Goal: Find contact information: Find contact information

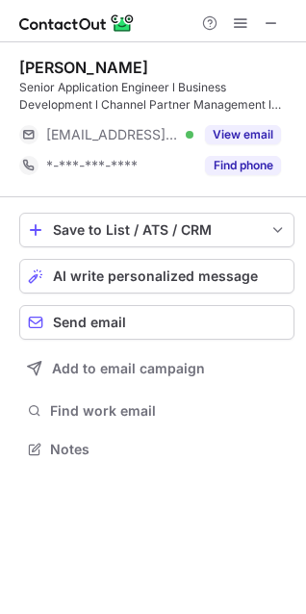
scroll to position [436, 306]
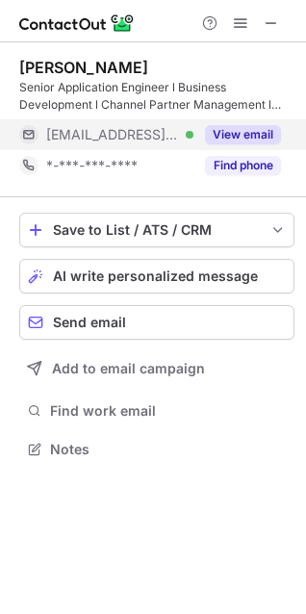
click at [255, 136] on button "View email" at bounding box center [243, 134] width 76 height 19
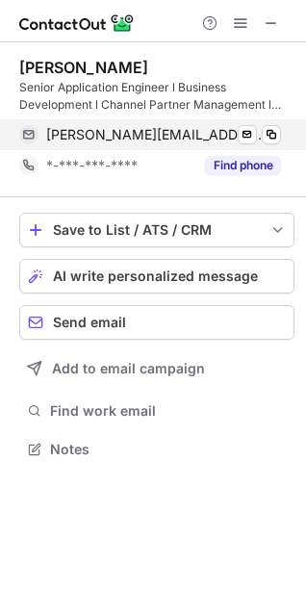
click at [281, 133] on div "[PERSON_NAME][EMAIL_ADDRESS][DOMAIN_NAME] Verified Send email Copy" at bounding box center [150, 134] width 262 height 31
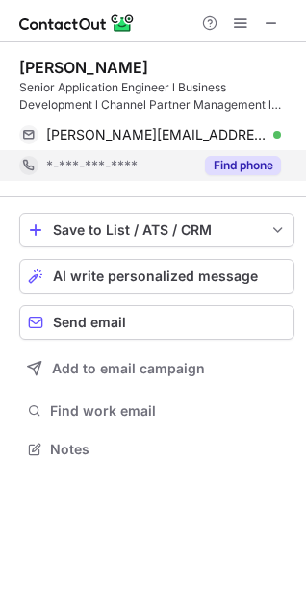
click at [249, 164] on button "Find phone" at bounding box center [243, 165] width 76 height 19
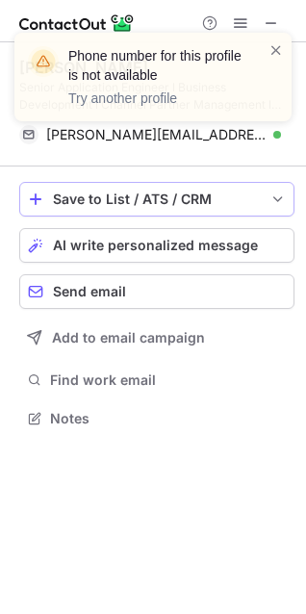
scroll to position [405, 306]
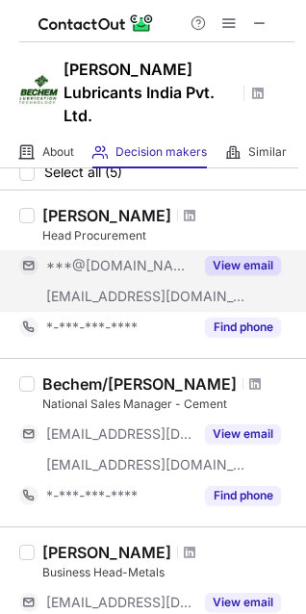
scroll to position [96, 0]
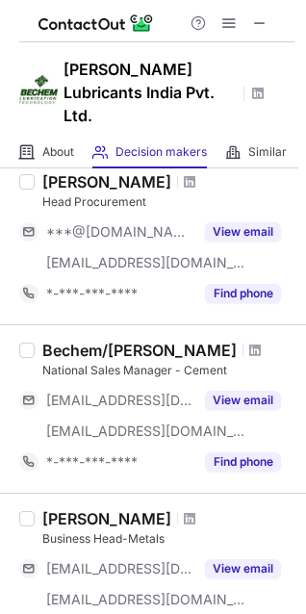
click at [177, 522] on div at bounding box center [190, 519] width 26 height 12
click at [184, 518] on span at bounding box center [190, 518] width 12 height 15
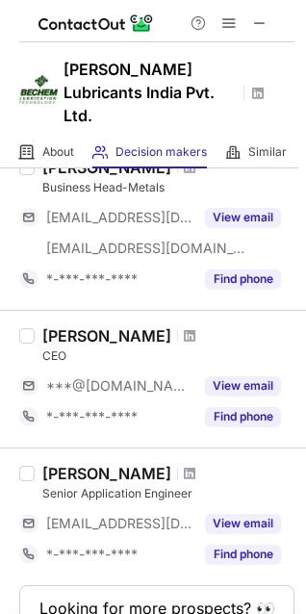
scroll to position [481, 0]
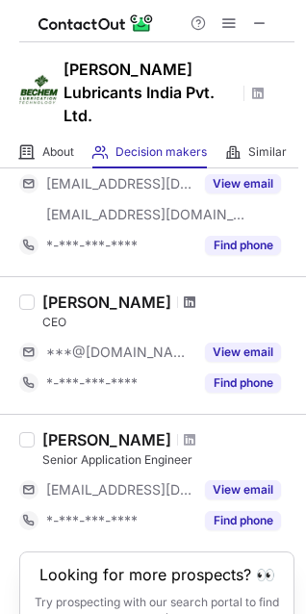
click at [195, 300] on span at bounding box center [190, 301] width 12 height 15
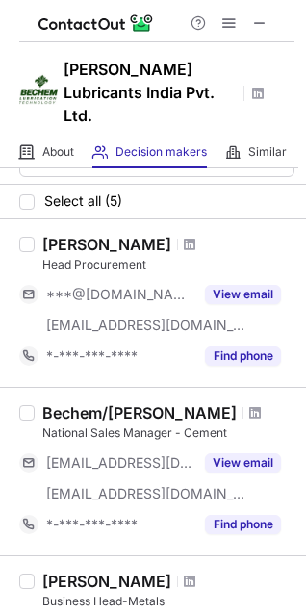
scroll to position [0, 0]
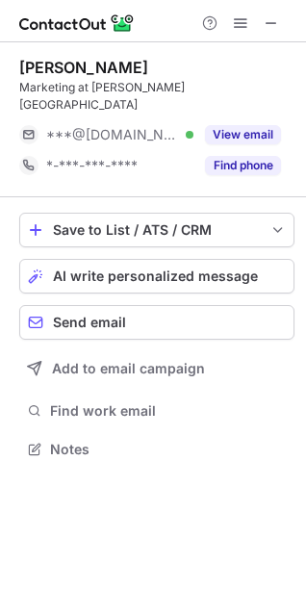
scroll to position [419, 306]
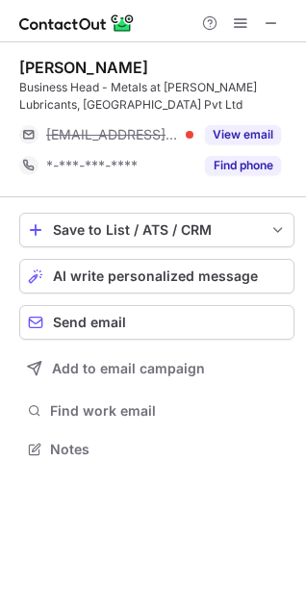
scroll to position [436, 306]
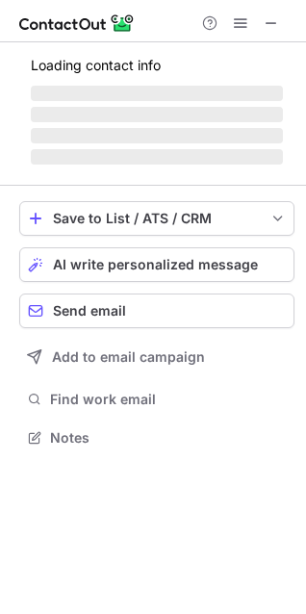
scroll to position [419, 306]
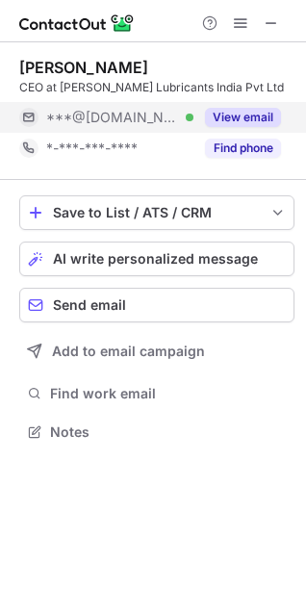
click at [241, 124] on button "View email" at bounding box center [243, 117] width 76 height 19
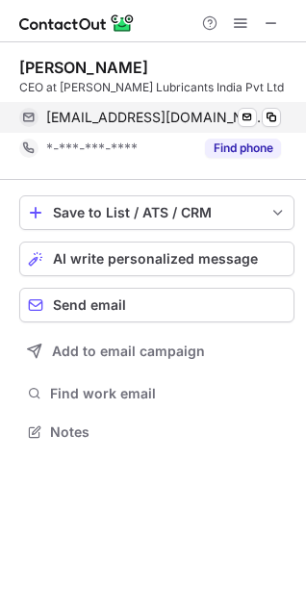
click at [259, 118] on div "anirbanzdomain@gmail.com Verified" at bounding box center [163, 117] width 235 height 17
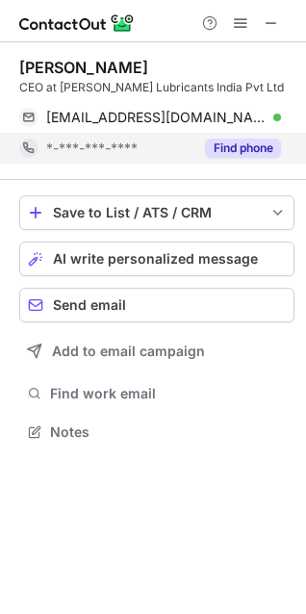
click at [271, 163] on div "Find phone" at bounding box center [237, 148] width 88 height 31
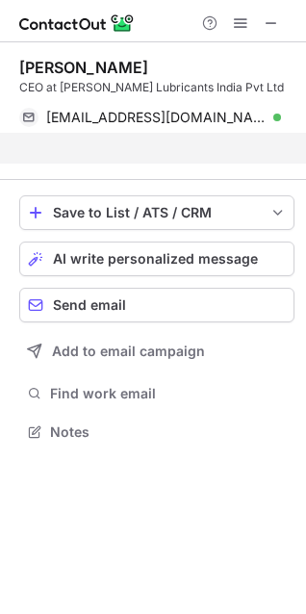
scroll to position [388, 306]
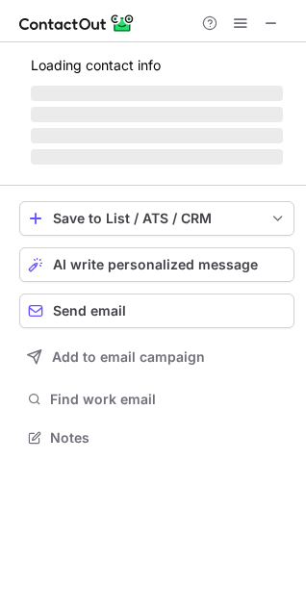
scroll to position [497, 306]
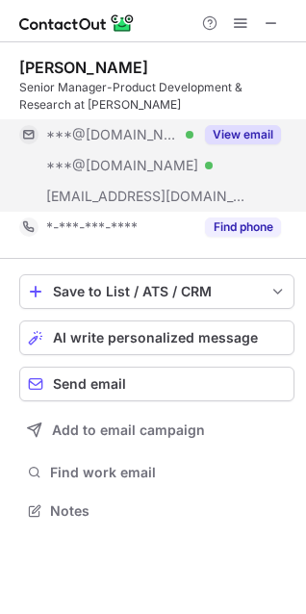
click at [256, 139] on button "View email" at bounding box center [243, 134] width 76 height 19
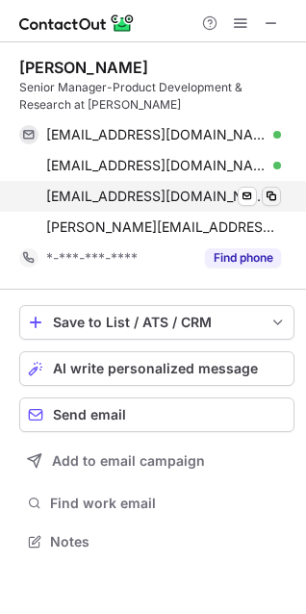
scroll to position [528, 306]
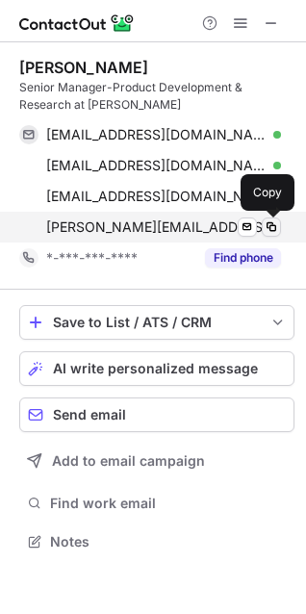
click at [265, 230] on span at bounding box center [271, 226] width 15 height 15
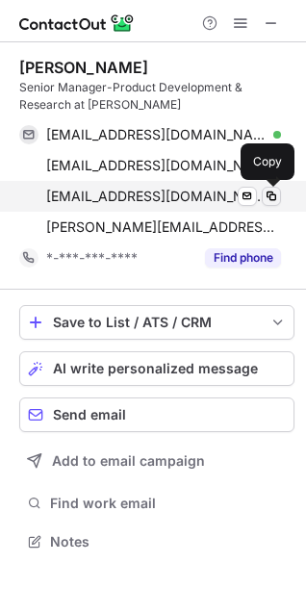
click at [273, 201] on span at bounding box center [271, 196] width 15 height 15
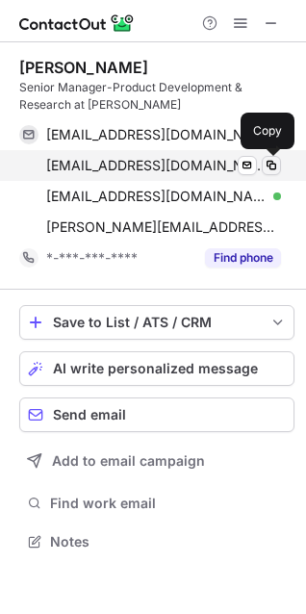
click at [278, 169] on span at bounding box center [271, 165] width 15 height 15
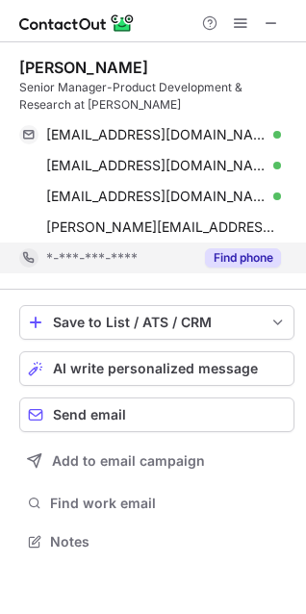
click at [232, 258] on button "Find phone" at bounding box center [243, 257] width 76 height 19
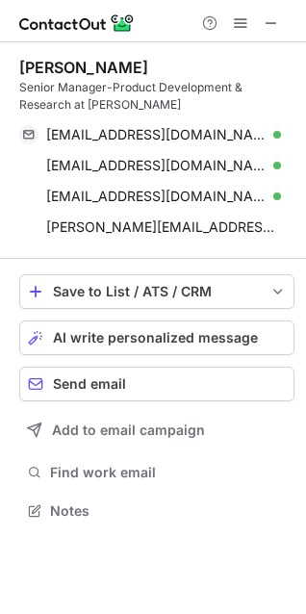
scroll to position [497, 306]
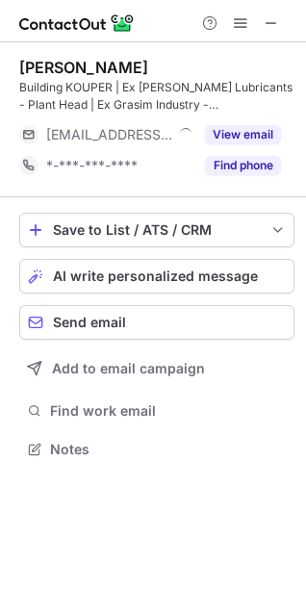
scroll to position [436, 306]
